Goal: Task Accomplishment & Management: Use online tool/utility

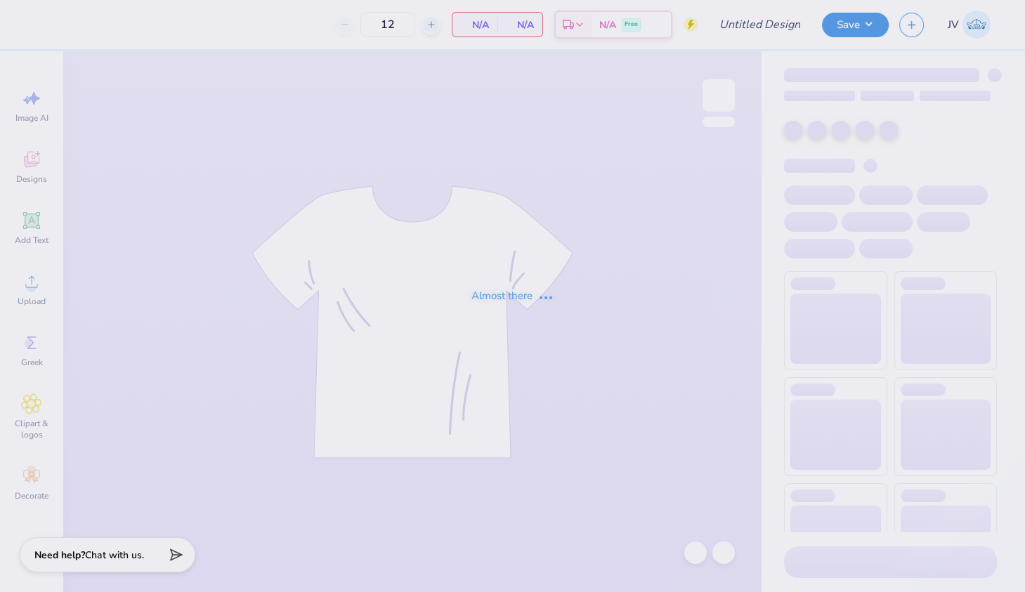
type input "Yiddish class"
type input "35"
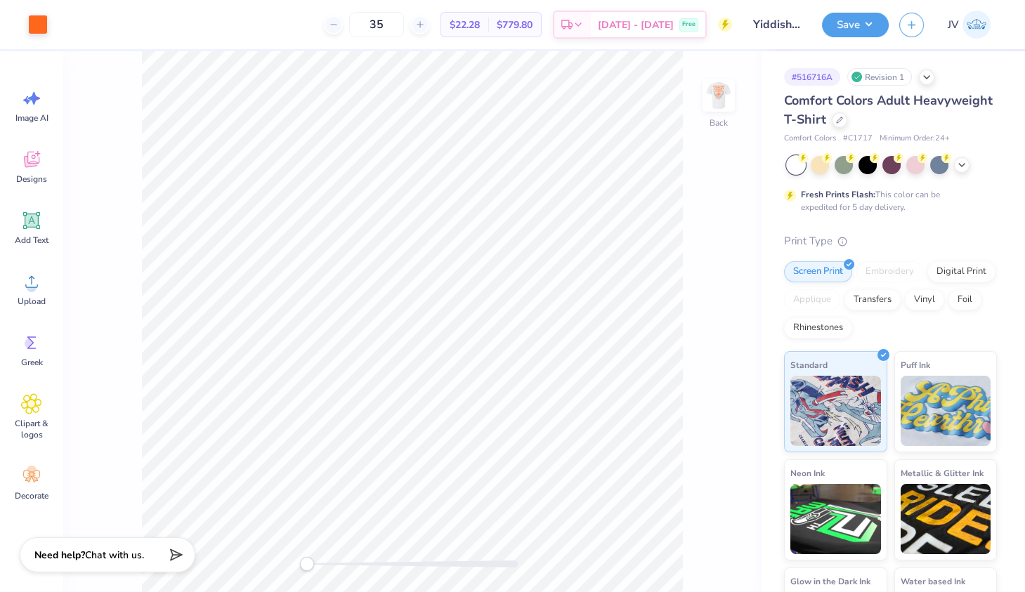
click at [532, 25] on span "$779.80" at bounding box center [515, 25] width 36 height 15
click at [714, 105] on img at bounding box center [718, 95] width 56 height 56
click at [858, 18] on button "Save" at bounding box center [855, 23] width 67 height 25
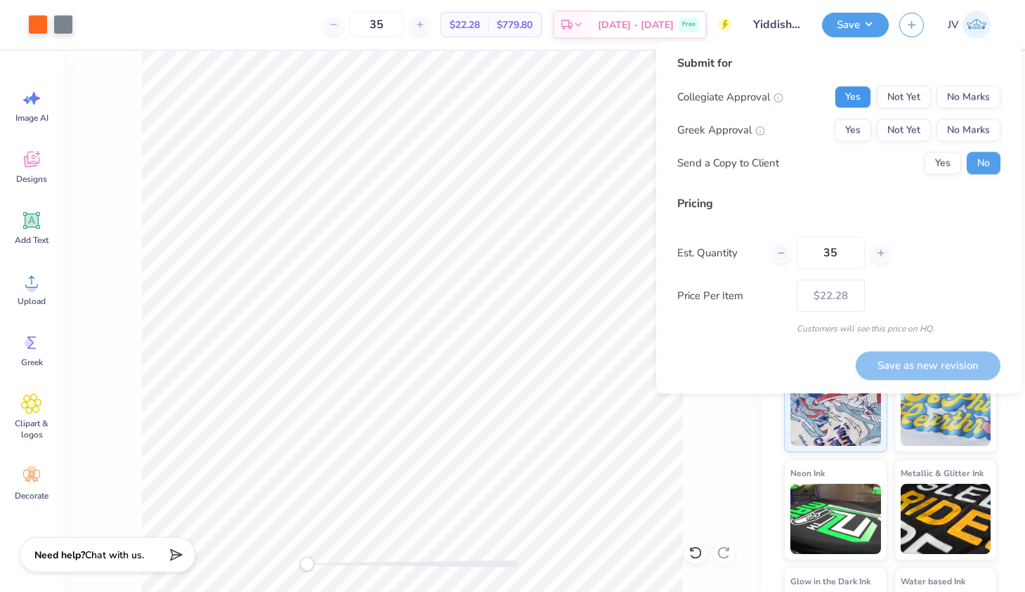
click at [860, 99] on button "Yes" at bounding box center [852, 97] width 37 height 22
click at [949, 132] on button "No Marks" at bounding box center [968, 130] width 64 height 22
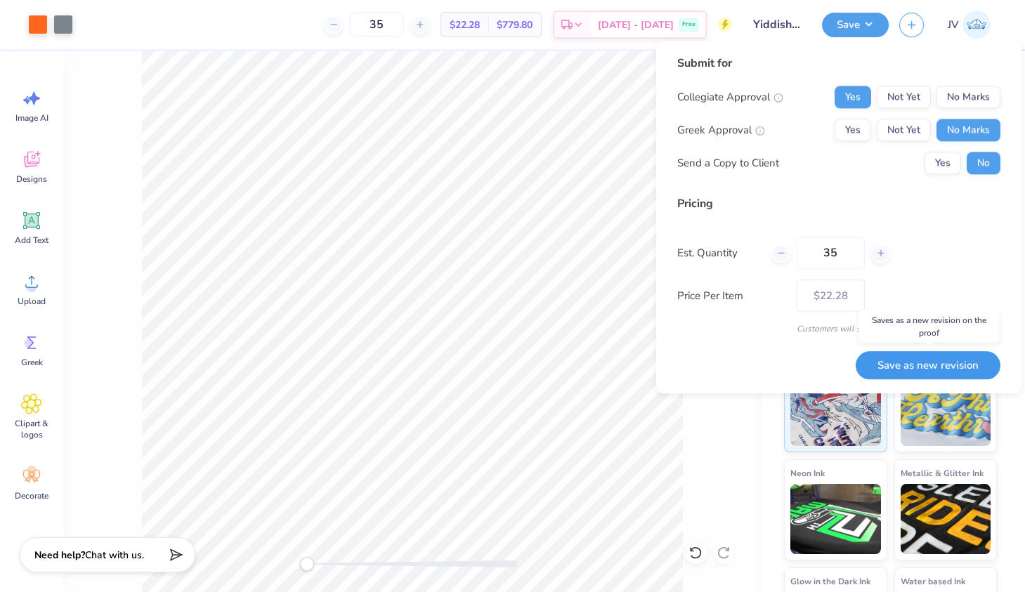
click at [892, 363] on button "Save as new revision" at bounding box center [928, 365] width 145 height 29
type input "$22.28"
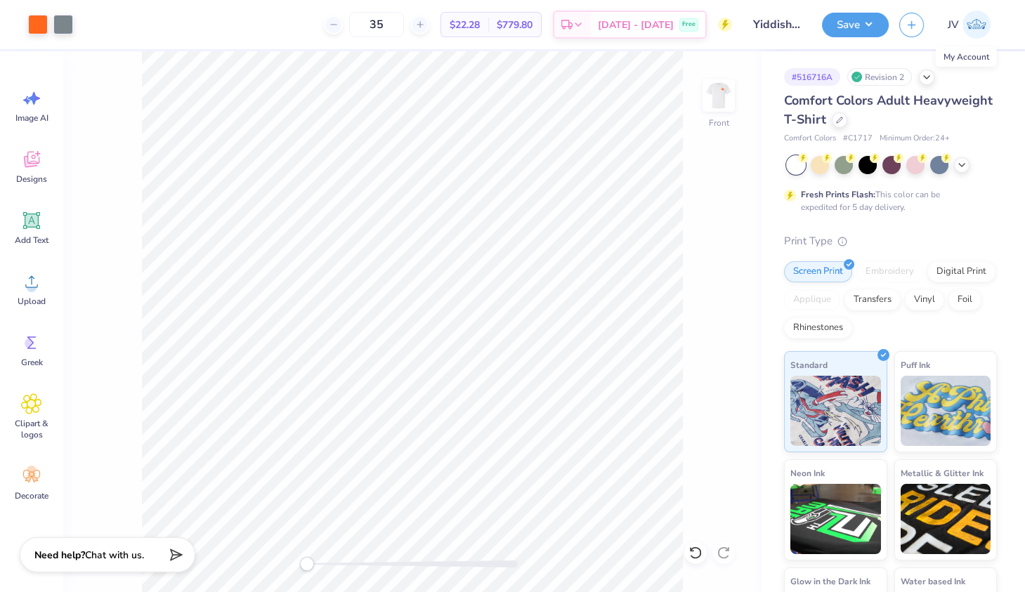
click at [967, 22] on img at bounding box center [976, 25] width 28 height 28
click at [983, 26] on img at bounding box center [976, 25] width 28 height 28
